Goal: Task Accomplishment & Management: Manage account settings

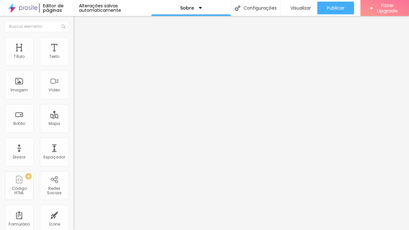
click at [74, 133] on img at bounding box center [76, 135] width 4 height 4
click at [74, 129] on div "Instagram" at bounding box center [111, 131] width 74 height 4
click at [74, 217] on input "https://" at bounding box center [112, 220] width 77 height 6
type input "[URL][DOMAIN_NAME]"
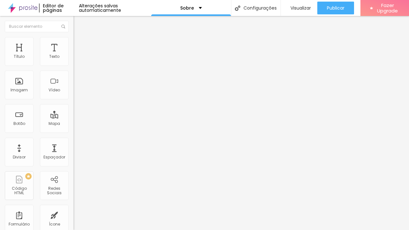
click at [74, 149] on div "Instagram Rede social Instagram Endereço URL [URL][DOMAIN_NAME] Abrir em uma no…" at bounding box center [111, 157] width 74 height 215
click at [74, 129] on div "Instagram" at bounding box center [111, 131] width 74 height 4
click at [74, 26] on button "Editar Redes Sociais" at bounding box center [111, 23] width 74 height 15
click at [74, 55] on span "Trocar imagem" at bounding box center [91, 52] width 35 height 5
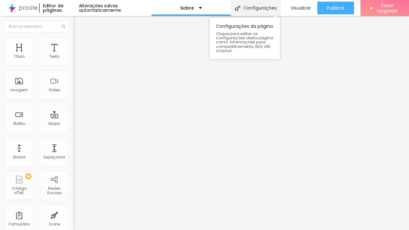
click at [262, 8] on div "Configurações" at bounding box center [256, 8] width 50 height 16
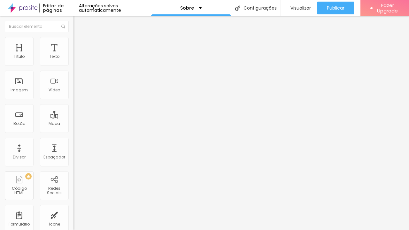
click at [396, 6] on span "Fazer Upgrade" at bounding box center [388, 8] width 24 height 11
click at [24, 7] on img at bounding box center [22, 8] width 29 height 16
